Goal: Task Accomplishment & Management: Complete application form

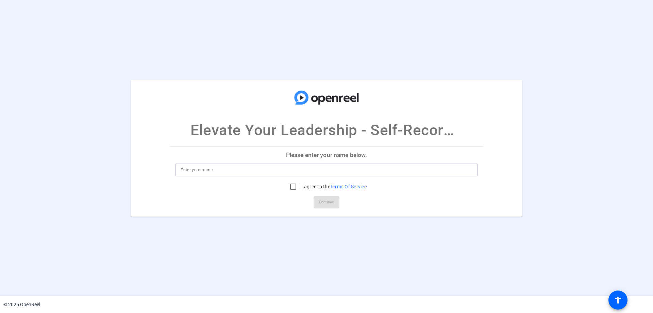
click at [287, 169] on input at bounding box center [327, 170] width 292 height 8
type input "j"
type input "[PERSON_NAME]"
click at [291, 189] on input "I agree to the Terms Of Service" at bounding box center [294, 187] width 14 height 14
checkbox input "true"
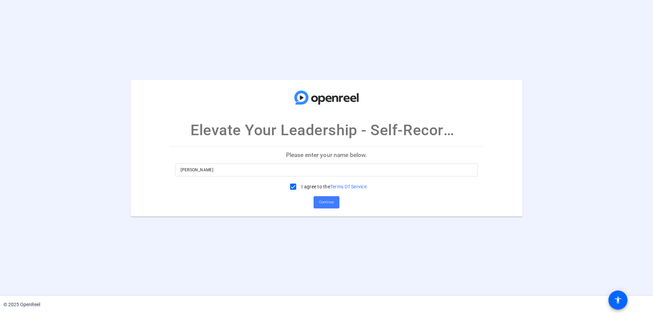
click at [329, 199] on span "Continue" at bounding box center [326, 202] width 15 height 10
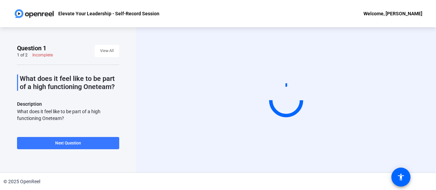
click at [287, 102] on circle at bounding box center [285, 100] width 38 height 38
click at [386, 11] on div "Welcome, [PERSON_NAME]" at bounding box center [392, 14] width 59 height 8
click at [313, 14] on div at bounding box center [218, 95] width 436 height 190
click at [136, 11] on p "Elevate Your Leadership - Self-Record Session" at bounding box center [108, 14] width 101 height 8
click at [66, 112] on div "What does it feel like to be part of a high functioning Oneteam?" at bounding box center [68, 115] width 102 height 14
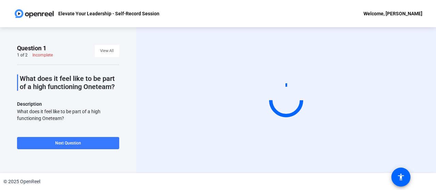
click at [71, 86] on p "What does it feel like to be part of a high functioning Oneteam?" at bounding box center [69, 83] width 99 height 16
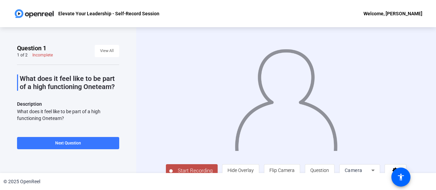
scroll to position [15, 0]
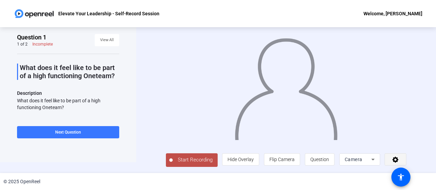
click at [399, 157] on icon at bounding box center [395, 159] width 8 height 7
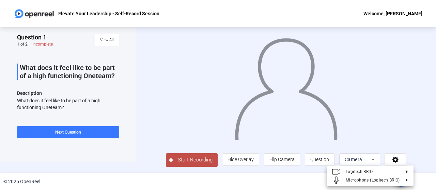
click at [421, 120] on div at bounding box center [218, 95] width 436 height 190
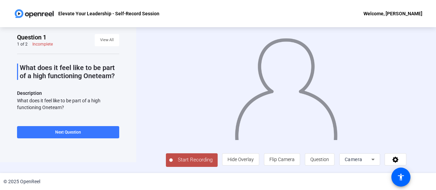
scroll to position [0, 0]
